Goal: Task Accomplishment & Management: Manage account settings

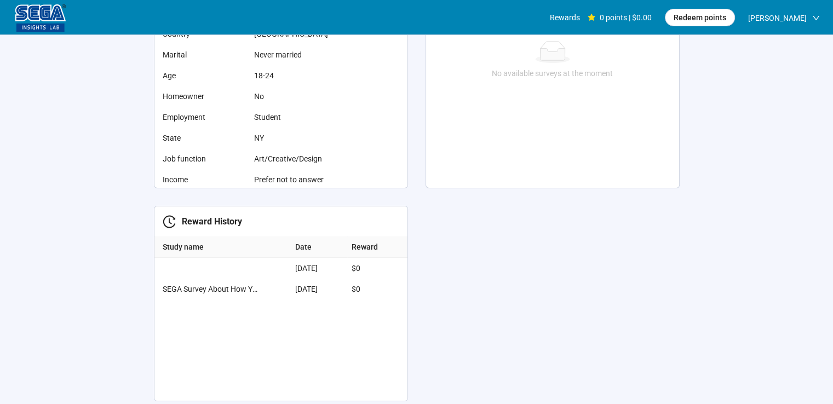
scroll to position [329, 0]
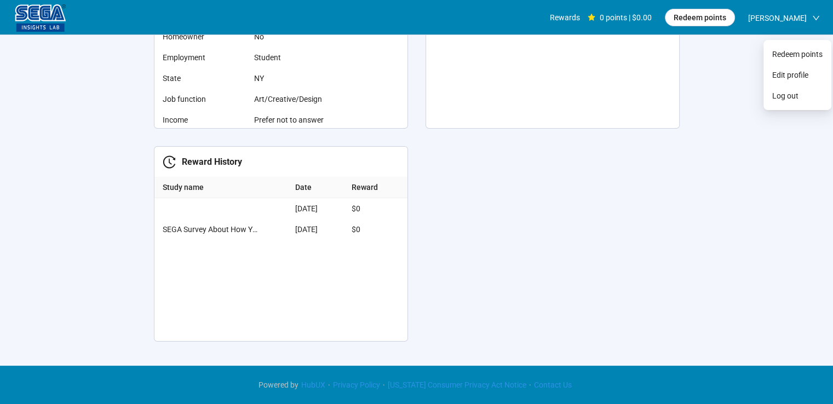
click at [800, 9] on span "[PERSON_NAME]" at bounding box center [777, 18] width 59 height 35
click at [802, 66] on li "Edit profile" at bounding box center [798, 75] width 64 height 18
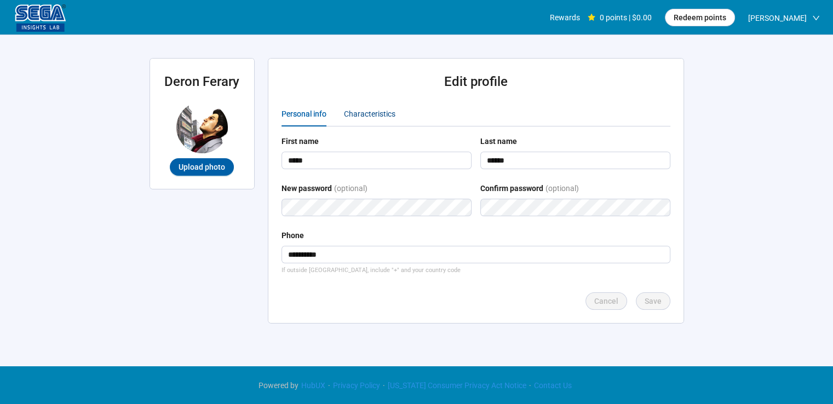
click at [362, 117] on div "Characteristics" at bounding box center [369, 114] width 51 height 12
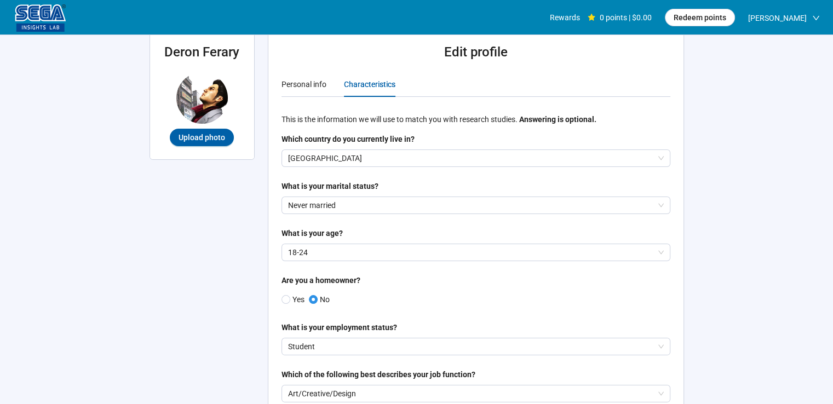
scroll to position [55, 0]
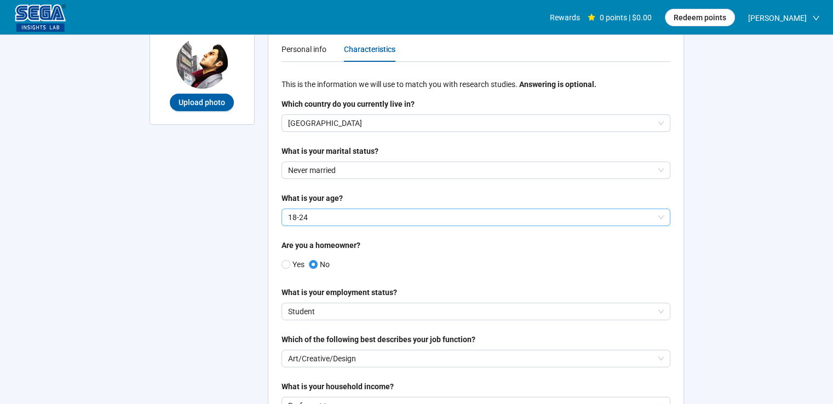
click at [434, 213] on p "18-24" at bounding box center [471, 217] width 366 height 16
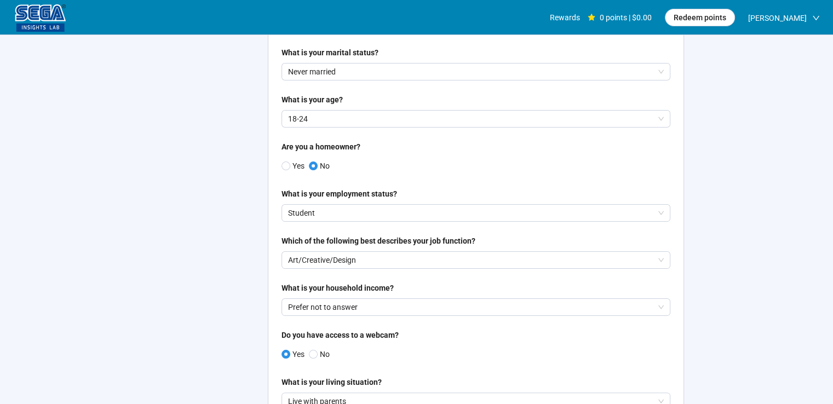
scroll to position [164, 0]
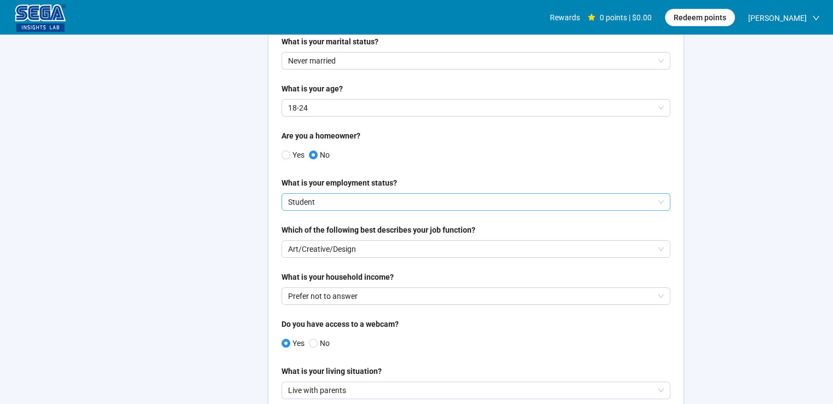
click at [362, 199] on p "Student" at bounding box center [471, 202] width 366 height 16
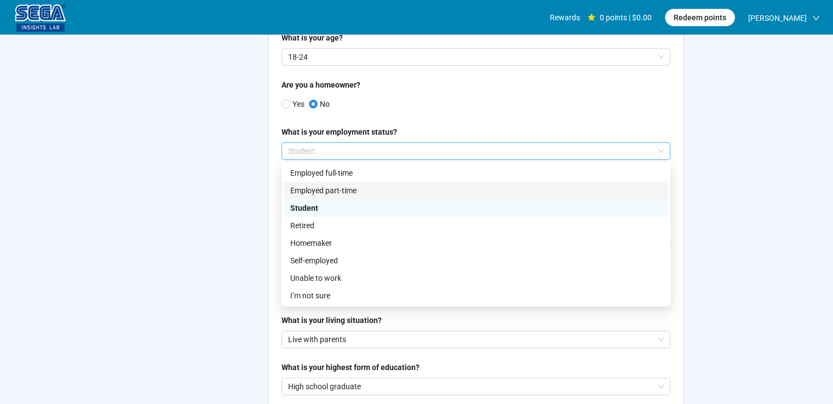
scroll to position [219, 0]
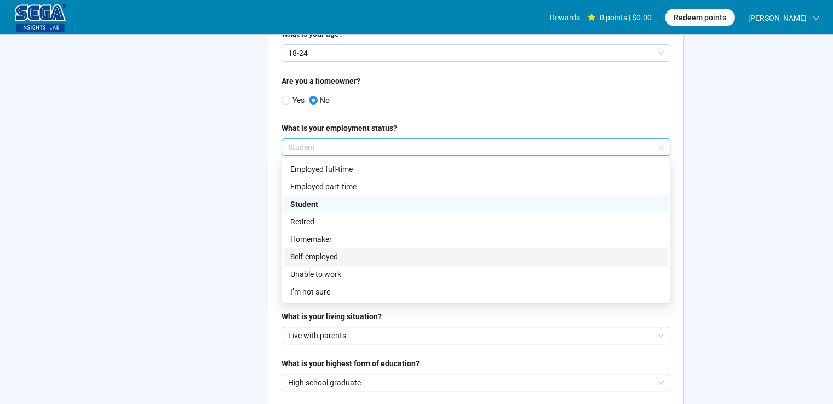
click at [375, 256] on p "Self-employed" at bounding box center [475, 257] width 371 height 12
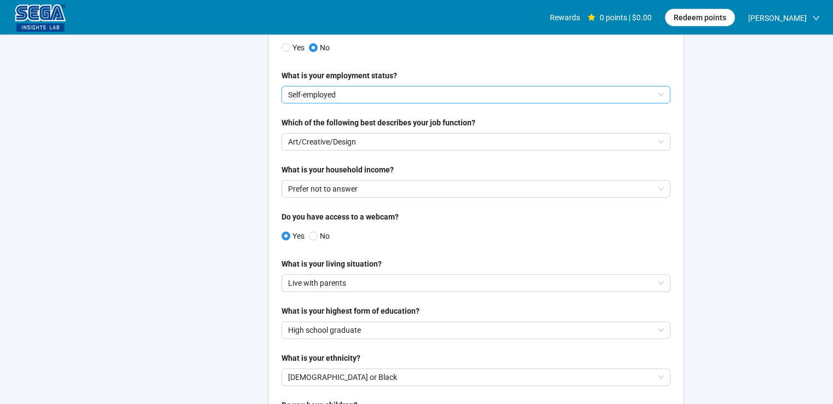
scroll to position [274, 0]
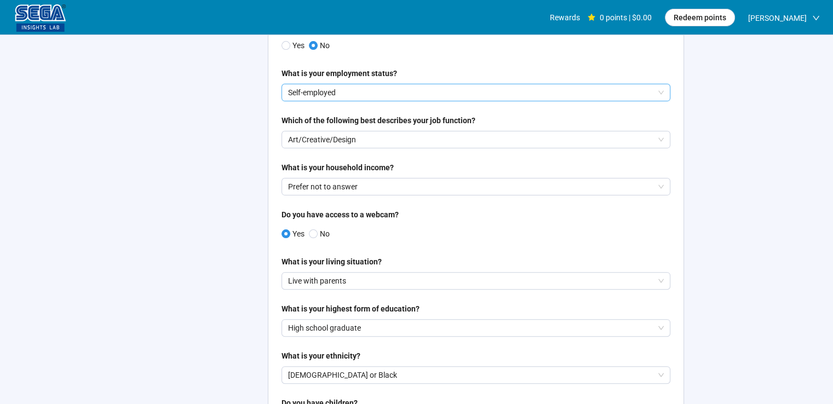
click at [423, 143] on p "Art/Creative/Design" at bounding box center [471, 139] width 366 height 16
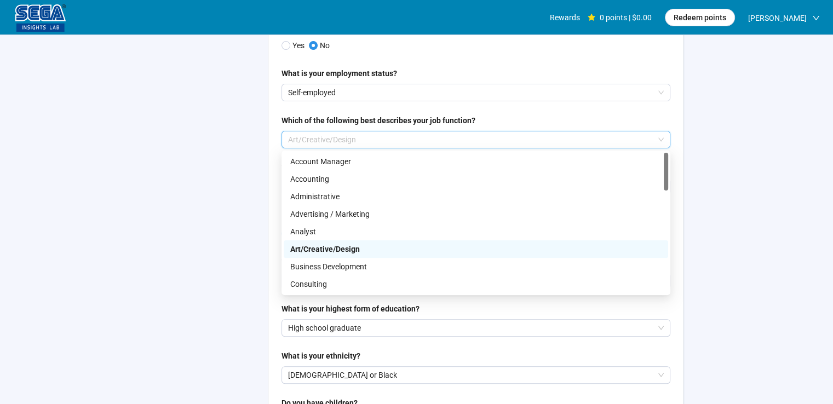
click at [423, 139] on p "Art/Creative/Design" at bounding box center [471, 139] width 366 height 16
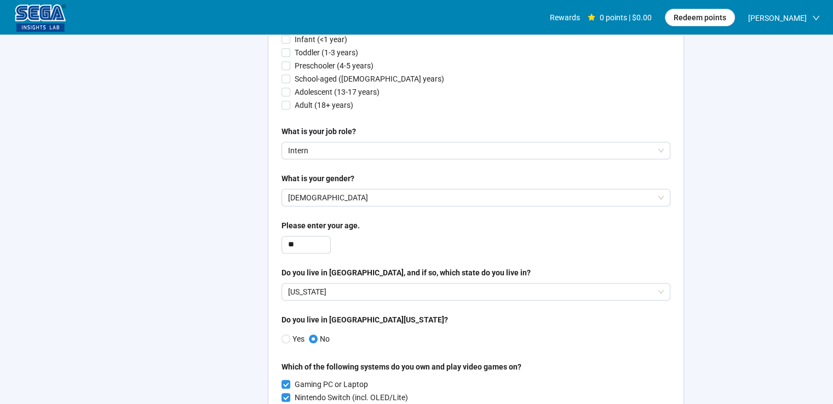
scroll to position [657, 0]
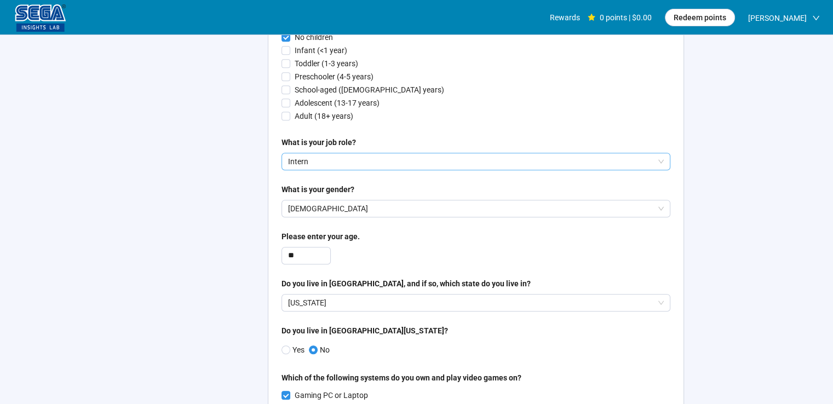
click at [367, 162] on p "Intern" at bounding box center [471, 161] width 366 height 16
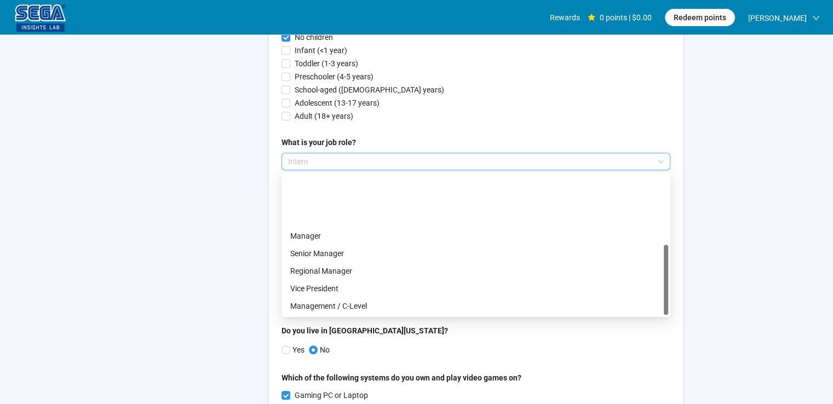
scroll to position [70, 0]
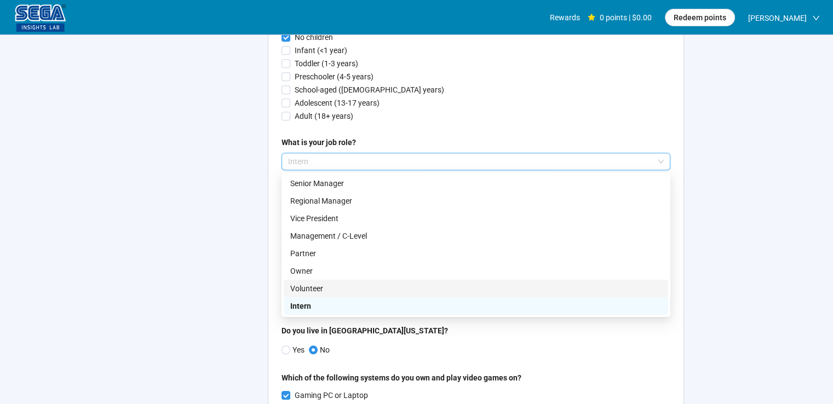
click at [392, 285] on p "Volunteer" at bounding box center [475, 289] width 371 height 12
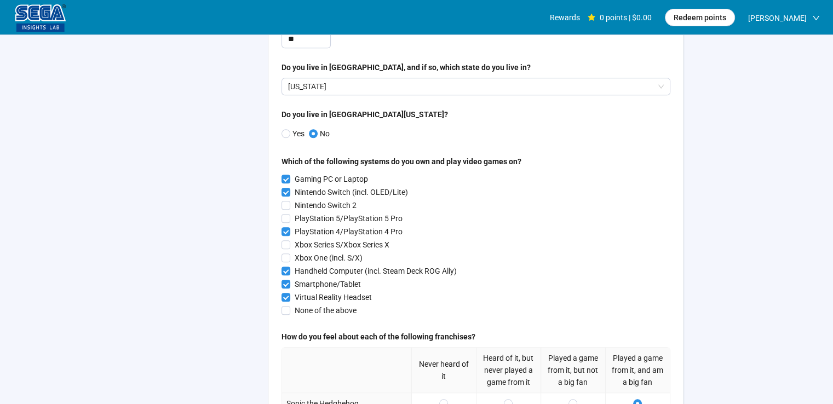
scroll to position [876, 0]
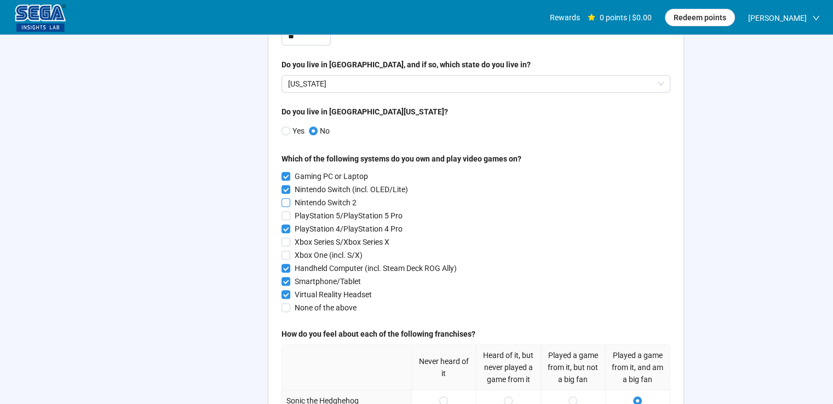
click at [324, 201] on p "Nintendo Switch 2" at bounding box center [326, 203] width 62 height 12
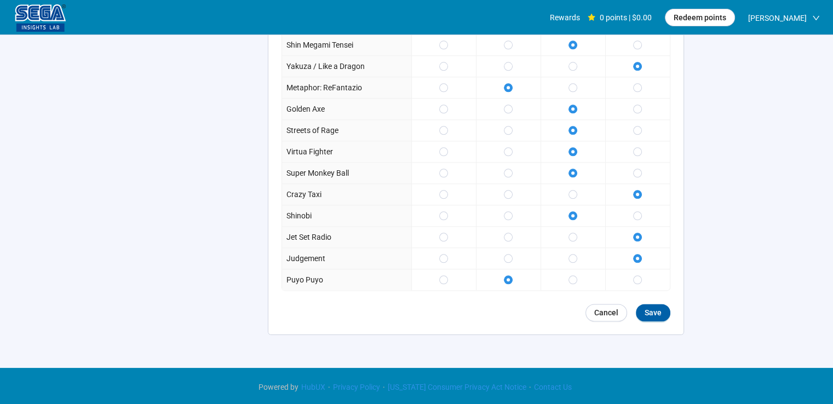
scroll to position [1275, 0]
click at [649, 310] on span "Save" at bounding box center [653, 313] width 17 height 12
